Goal: Task Accomplishment & Management: Use online tool/utility

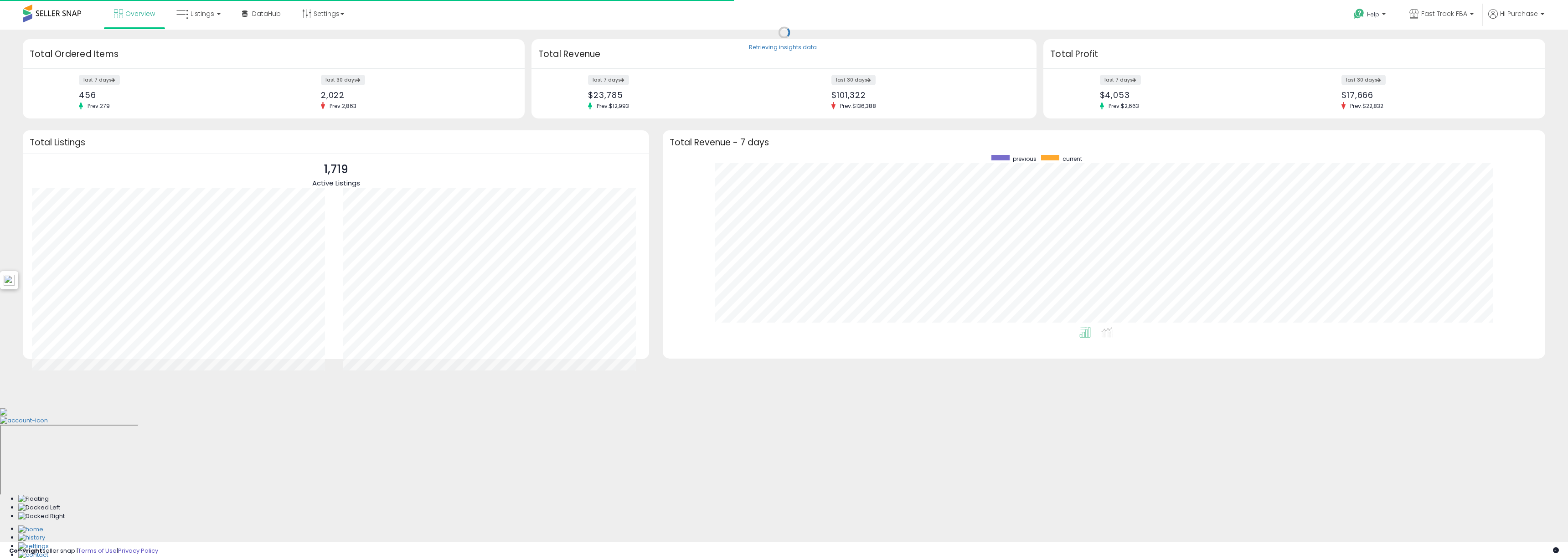
scroll to position [172, 864]
click at [190, 22] on link "Listings" at bounding box center [198, 14] width 58 height 28
click at [207, 35] on li at bounding box center [205, 47] width 77 height 32
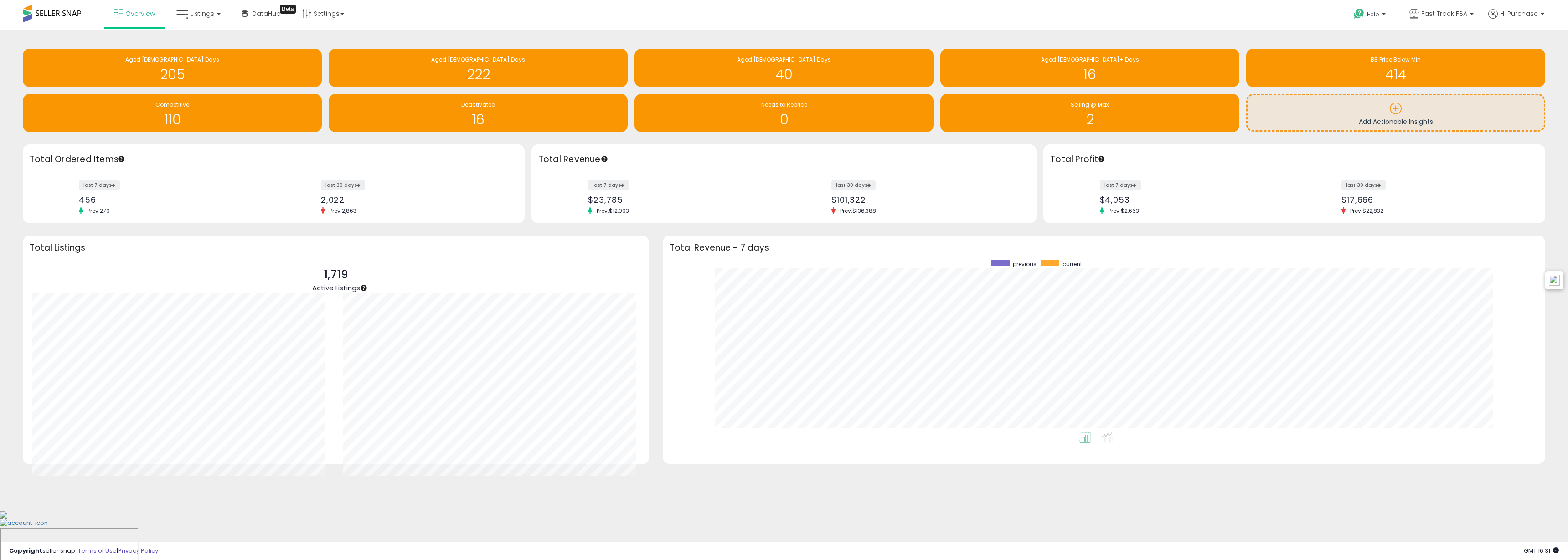
drag, startPoint x: 209, startPoint y: 39, endPoint x: 206, endPoint y: 35, distance: 5.0
click at [209, 39] on div "Retrieving insights data.. Aged [DEMOGRAPHIC_DATA] Days 205 Aged [DEMOGRAPHIC_D…" at bounding box center [784, 92] width 1537 height 106
click at [203, 25] on link "Listings" at bounding box center [198, 14] width 58 height 28
click at [209, 40] on icon at bounding box center [205, 44] width 40 height 11
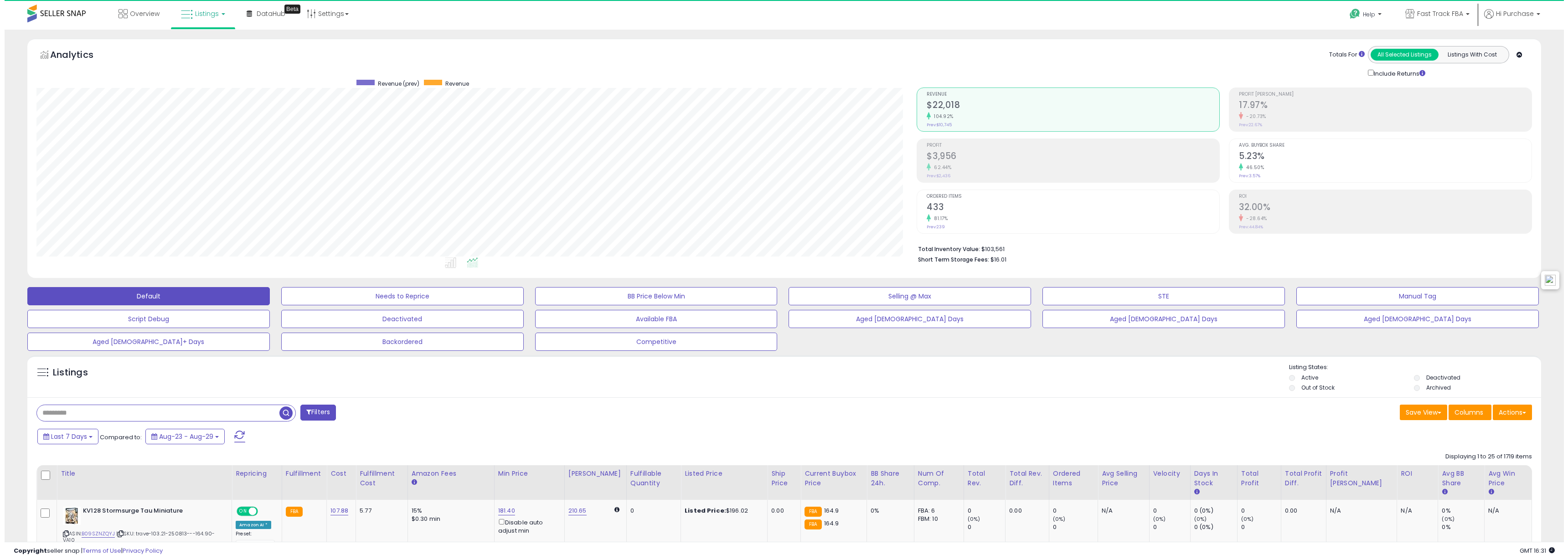
scroll to position [187, 881]
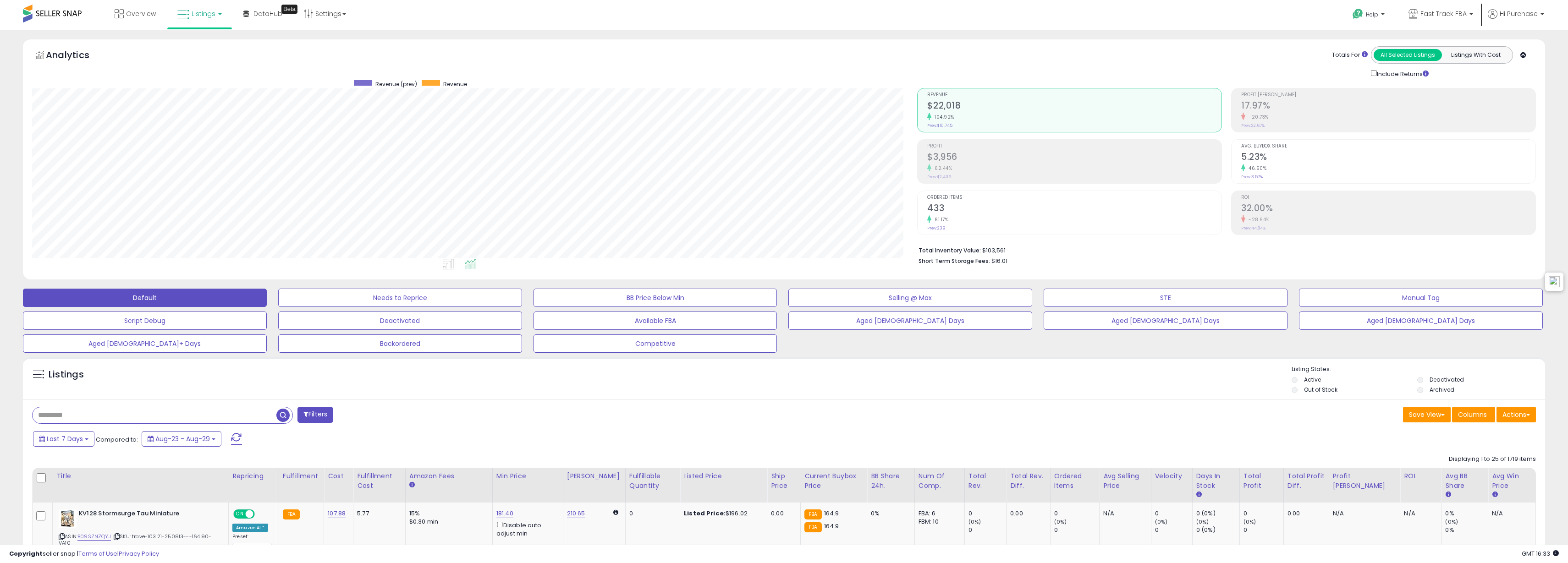
click at [157, 412] on input "text" at bounding box center [154, 415] width 244 height 16
paste input "**********"
click at [439, 417] on button "button" at bounding box center [433, 414] width 16 height 14
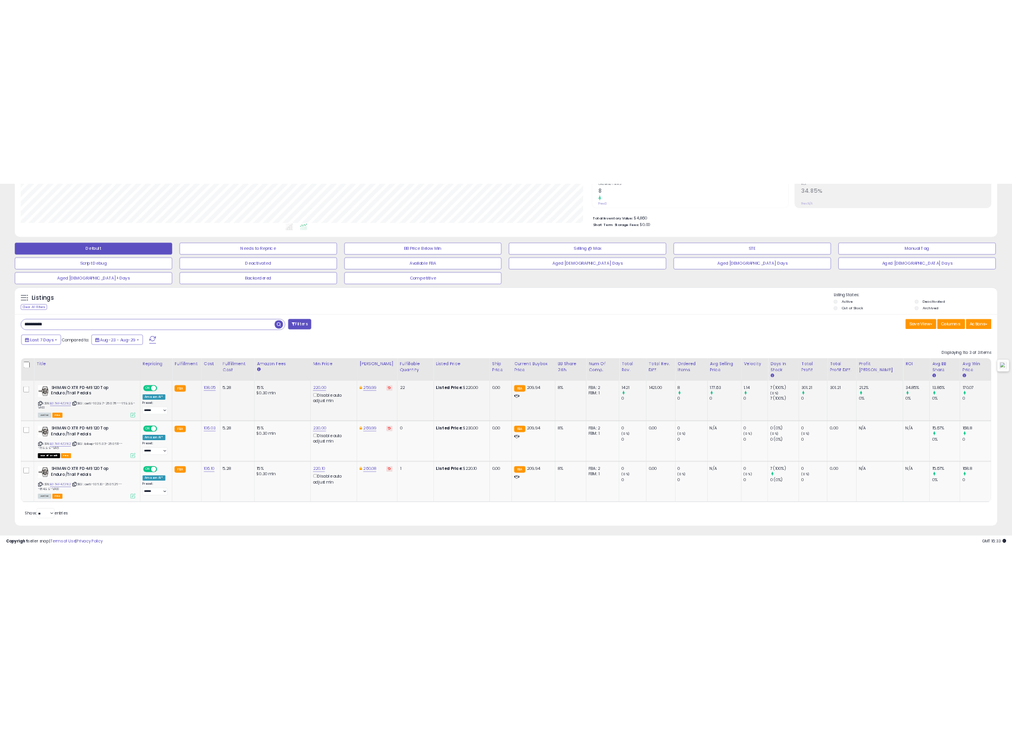
scroll to position [258, 0]
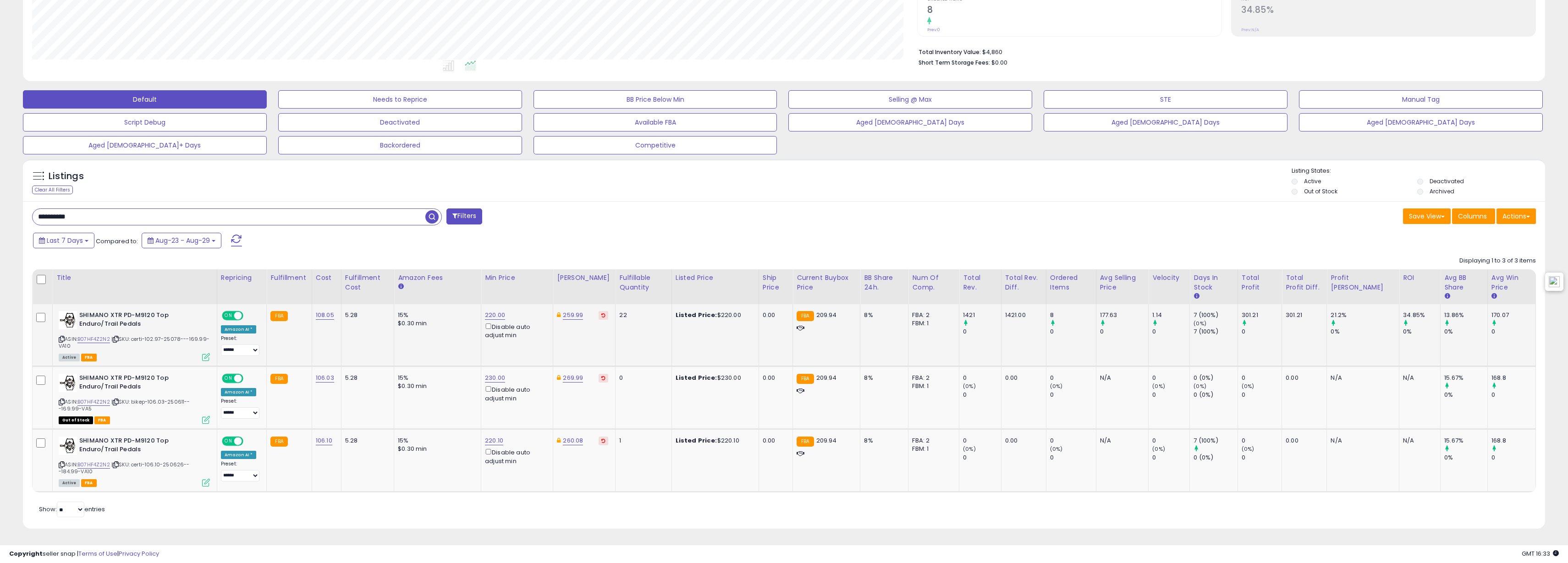
click at [206, 353] on div "ASIN: B07HF4Z2N2 | SKU: certi-102.97-25078---169.99-VA10 Active FBA" at bounding box center [134, 336] width 151 height 49
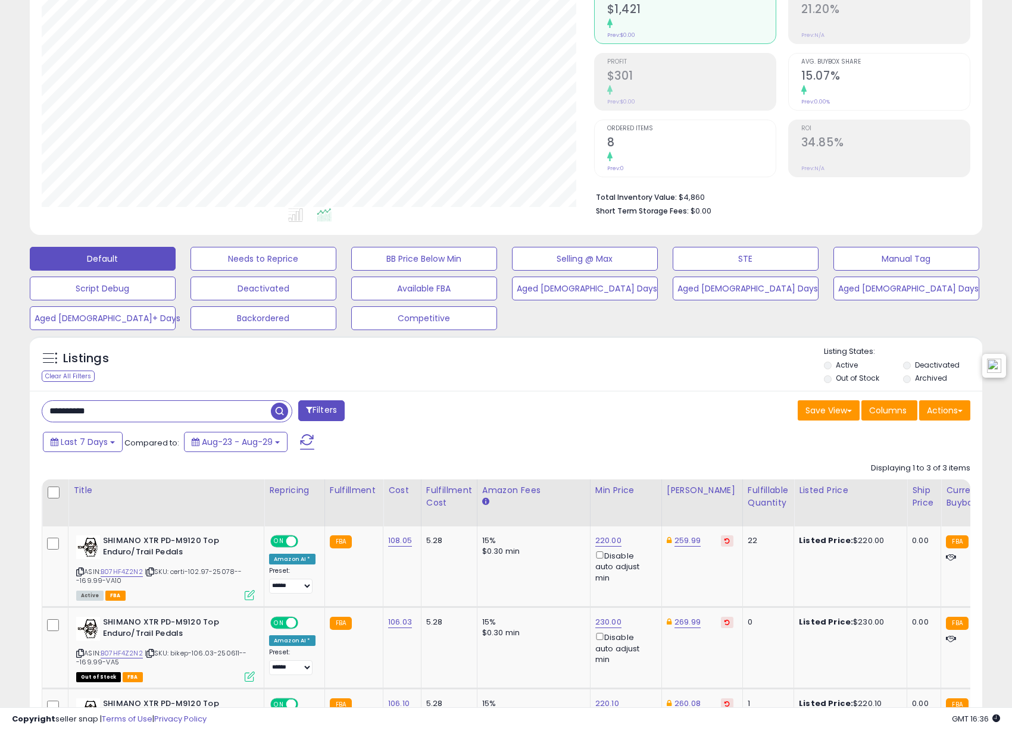
scroll to position [109, 0]
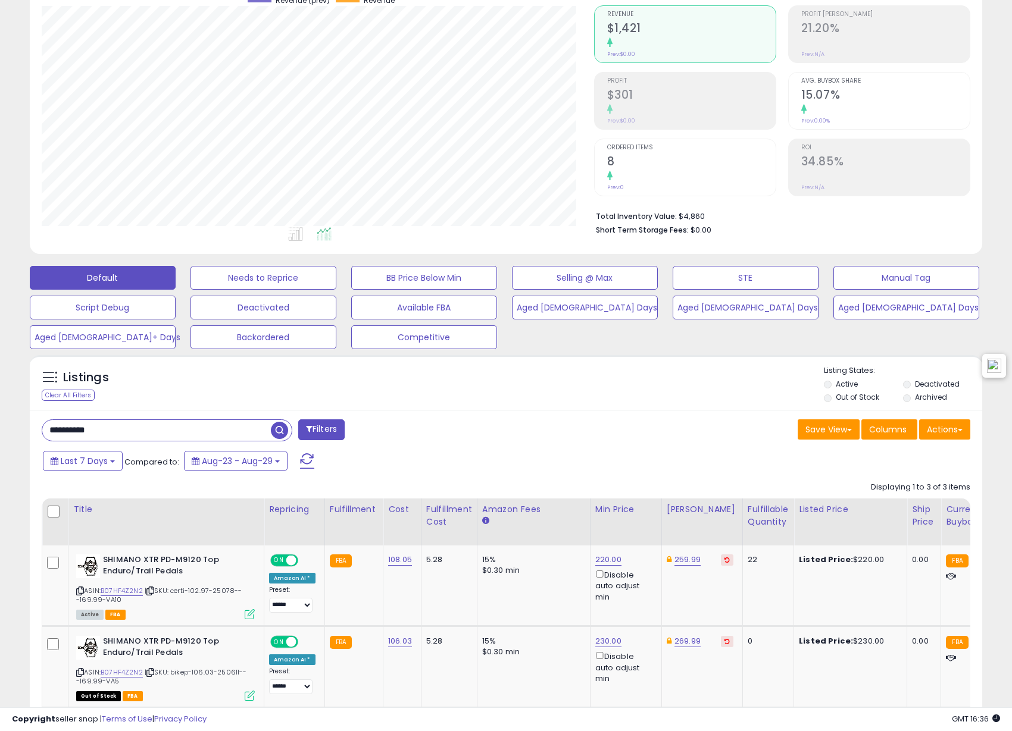
drag, startPoint x: 205, startPoint y: 434, endPoint x: 239, endPoint y: 428, distance: 34.0
click at [207, 434] on input "**********" at bounding box center [156, 430] width 229 height 21
paste input "text"
type input "**********"
click at [279, 429] on span "button" at bounding box center [279, 430] width 17 height 17
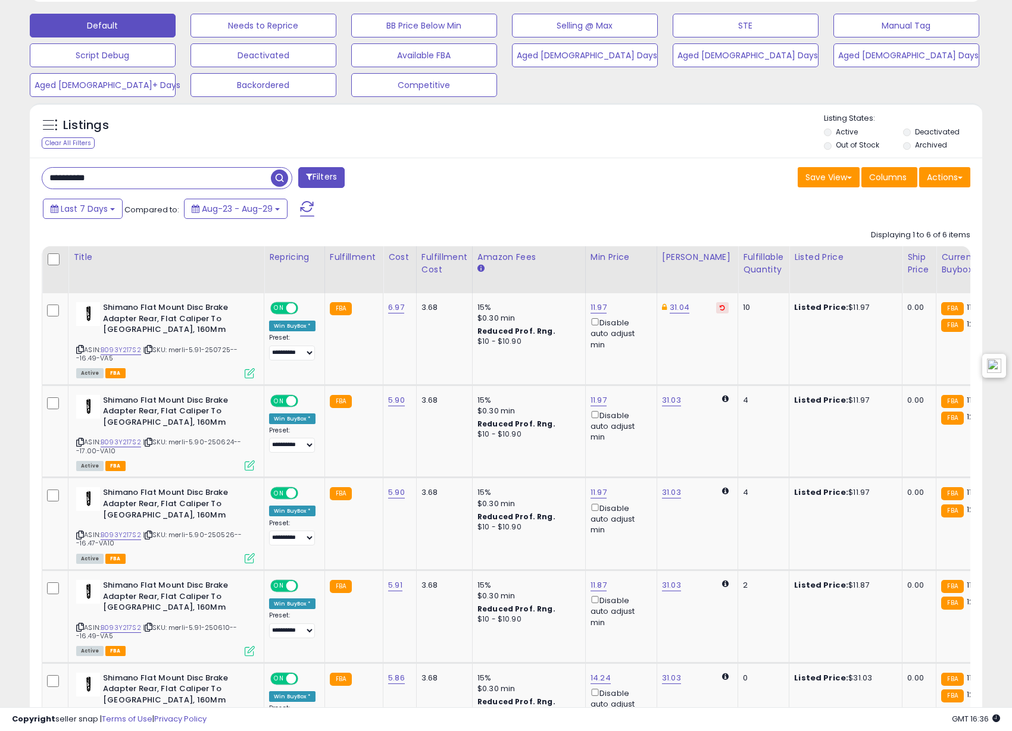
scroll to position [284, 0]
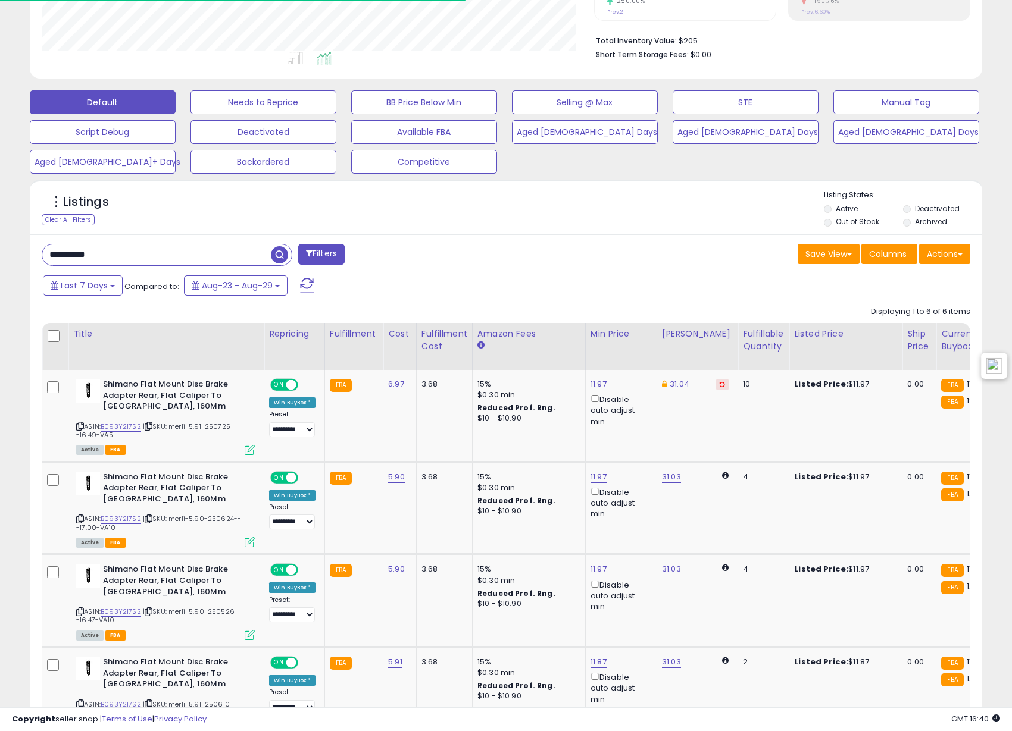
click at [997, 363] on img at bounding box center [993, 365] width 15 height 15
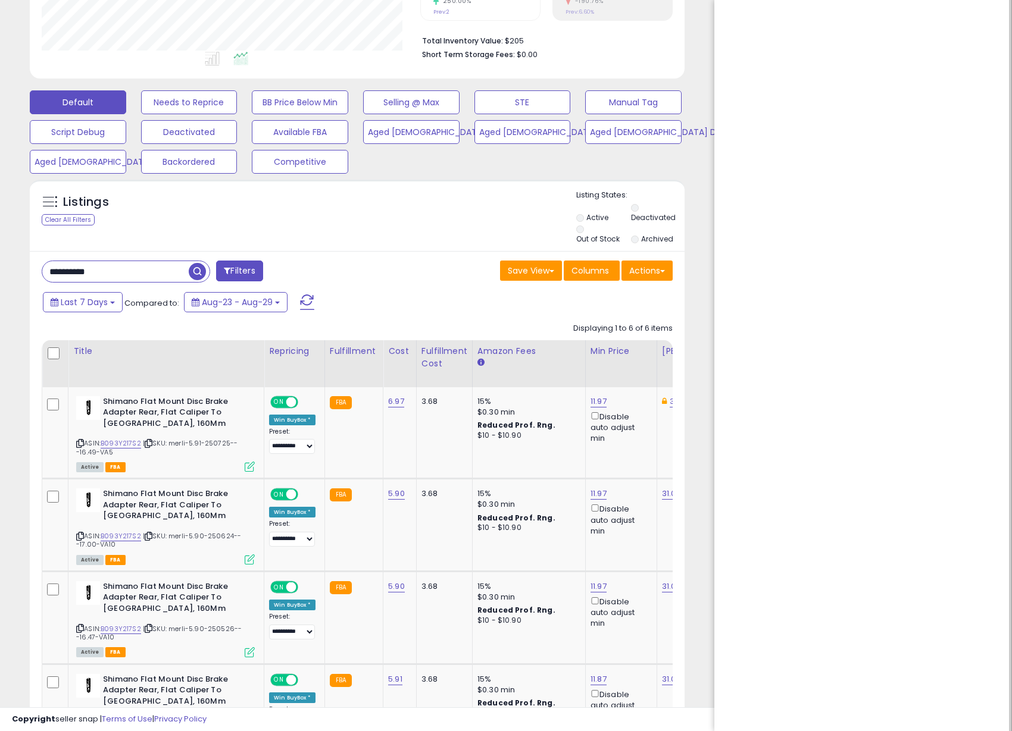
scroll to position [594923, 594788]
